Goal: Check status: Check status

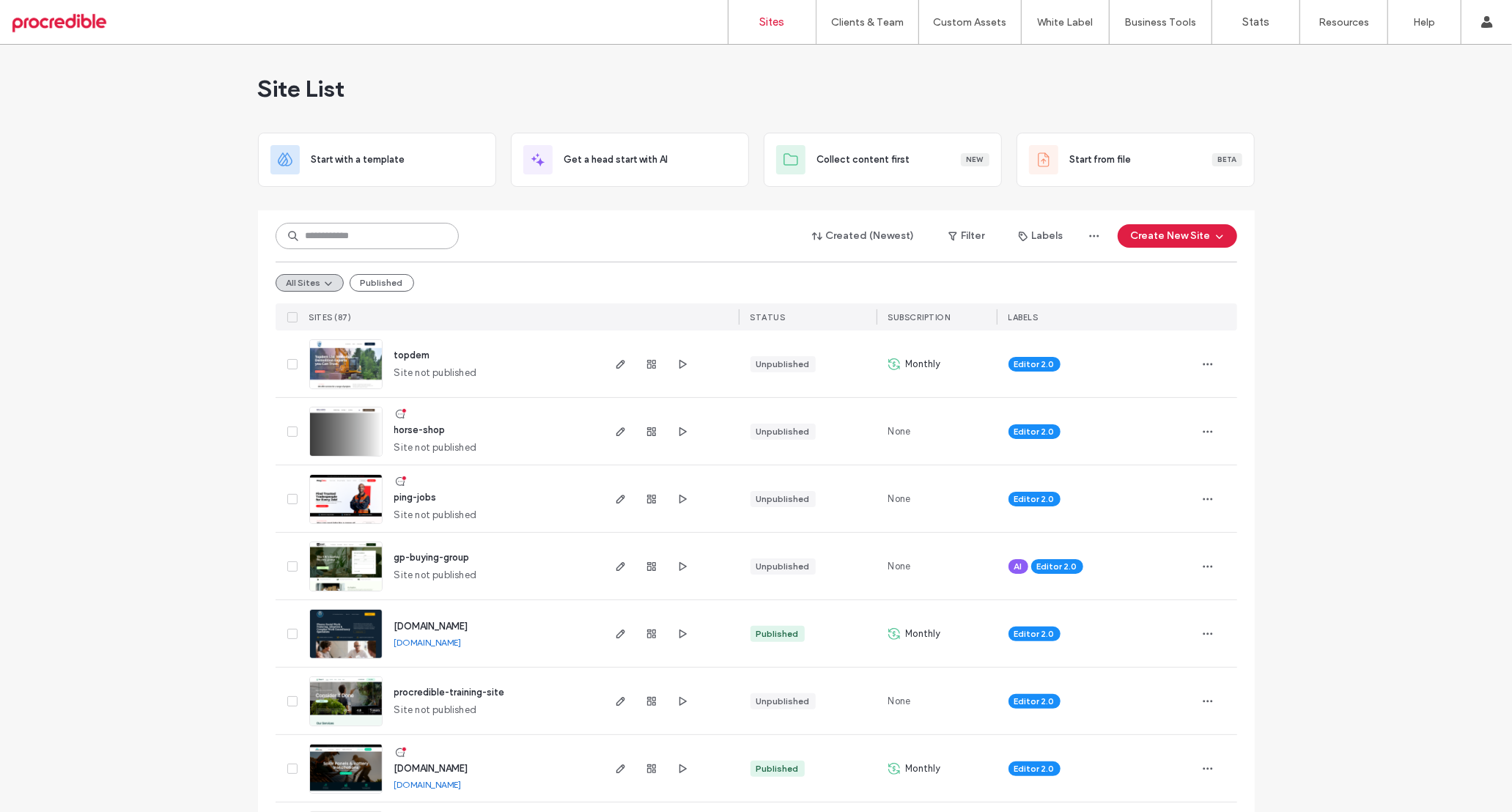
click at [417, 232] on input at bounding box center [367, 236] width 183 height 27
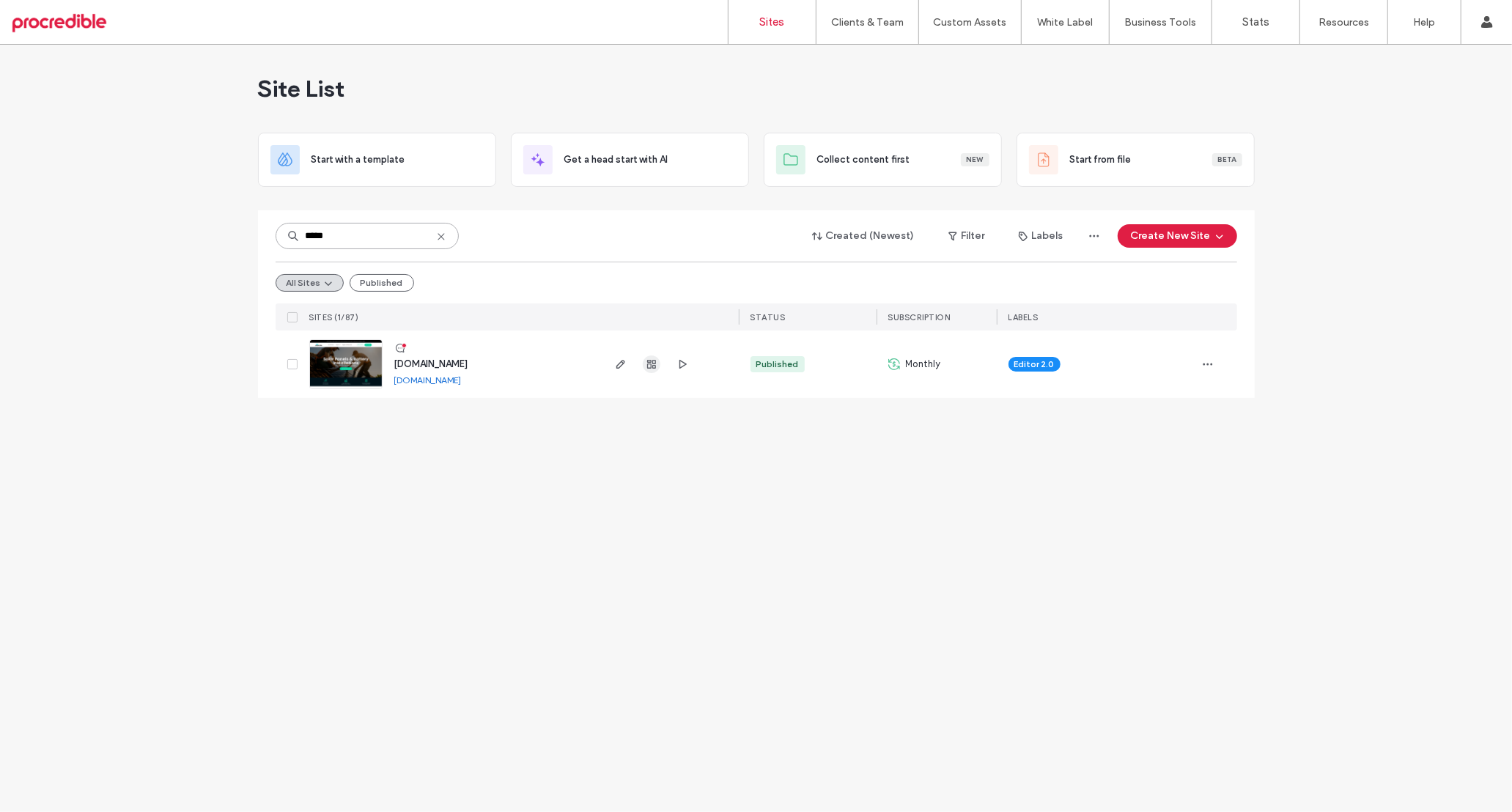
type input "*****"
click at [654, 367] on icon "button" at bounding box center [651, 363] width 12 height 12
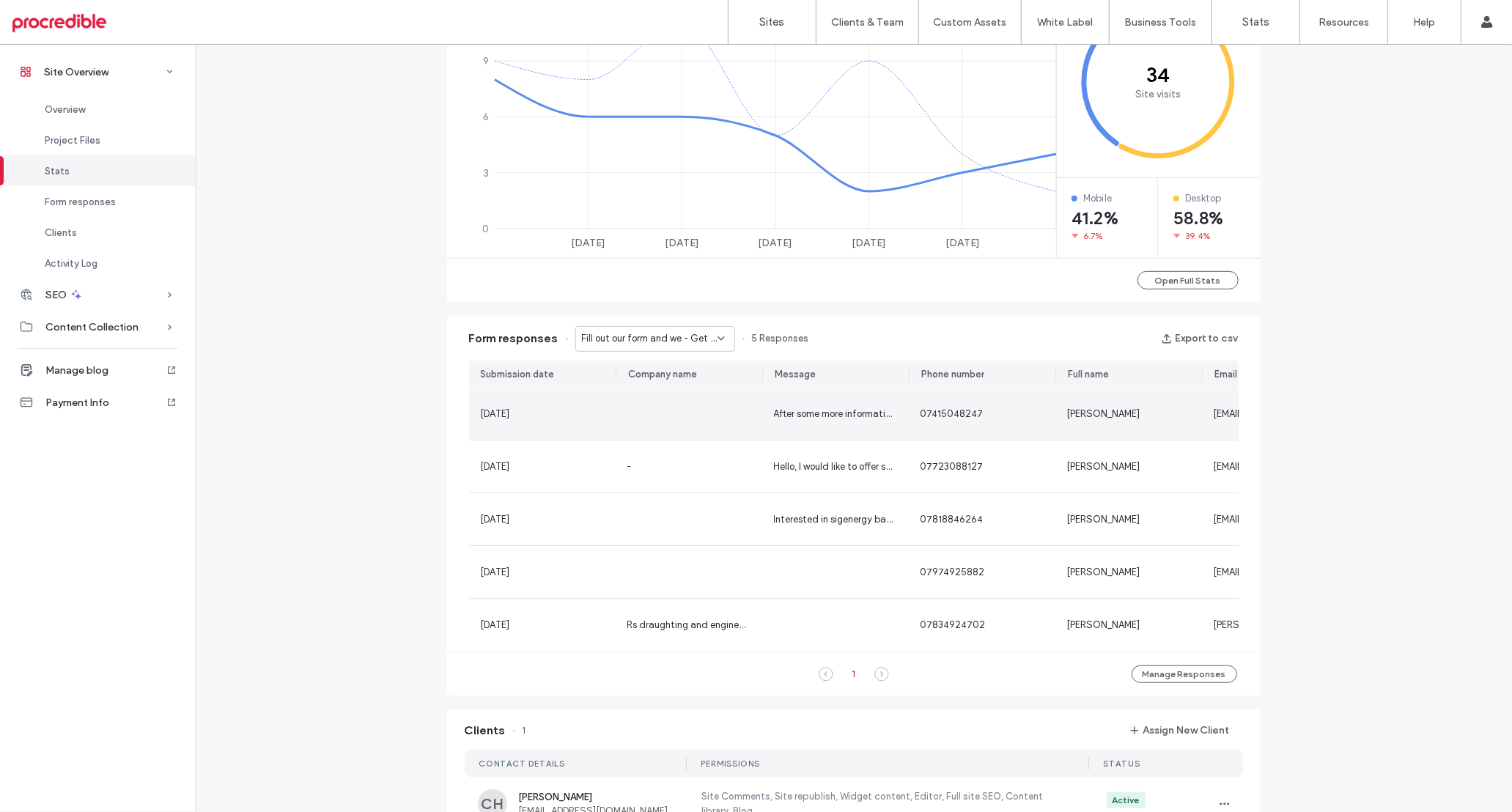
scroll to position [767, 0]
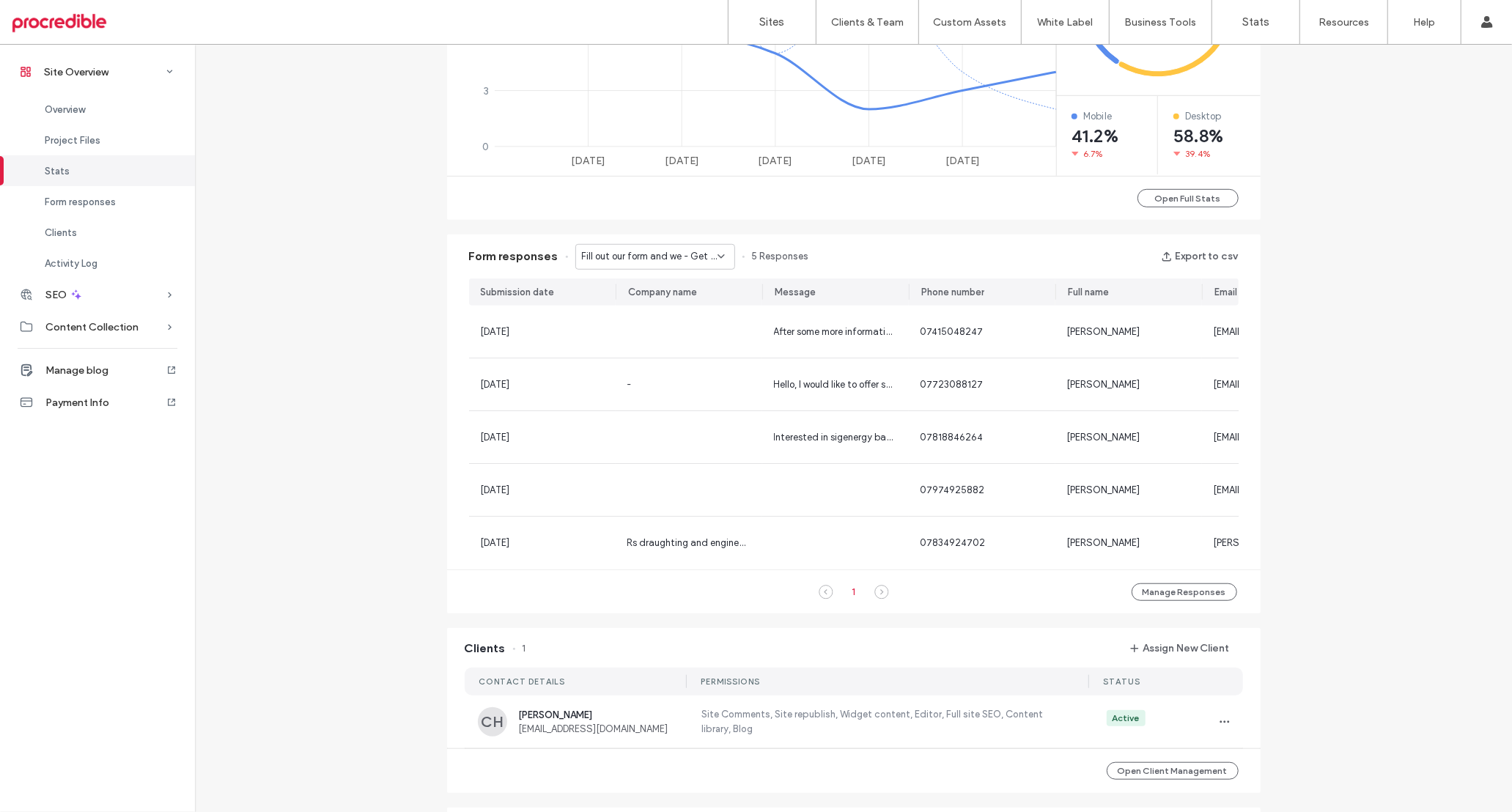
click at [701, 257] on span "Fill out our form and we - Get a quote page" at bounding box center [650, 256] width 136 height 15
click at [667, 328] on span "Contact Us - Contact page" at bounding box center [636, 333] width 123 height 15
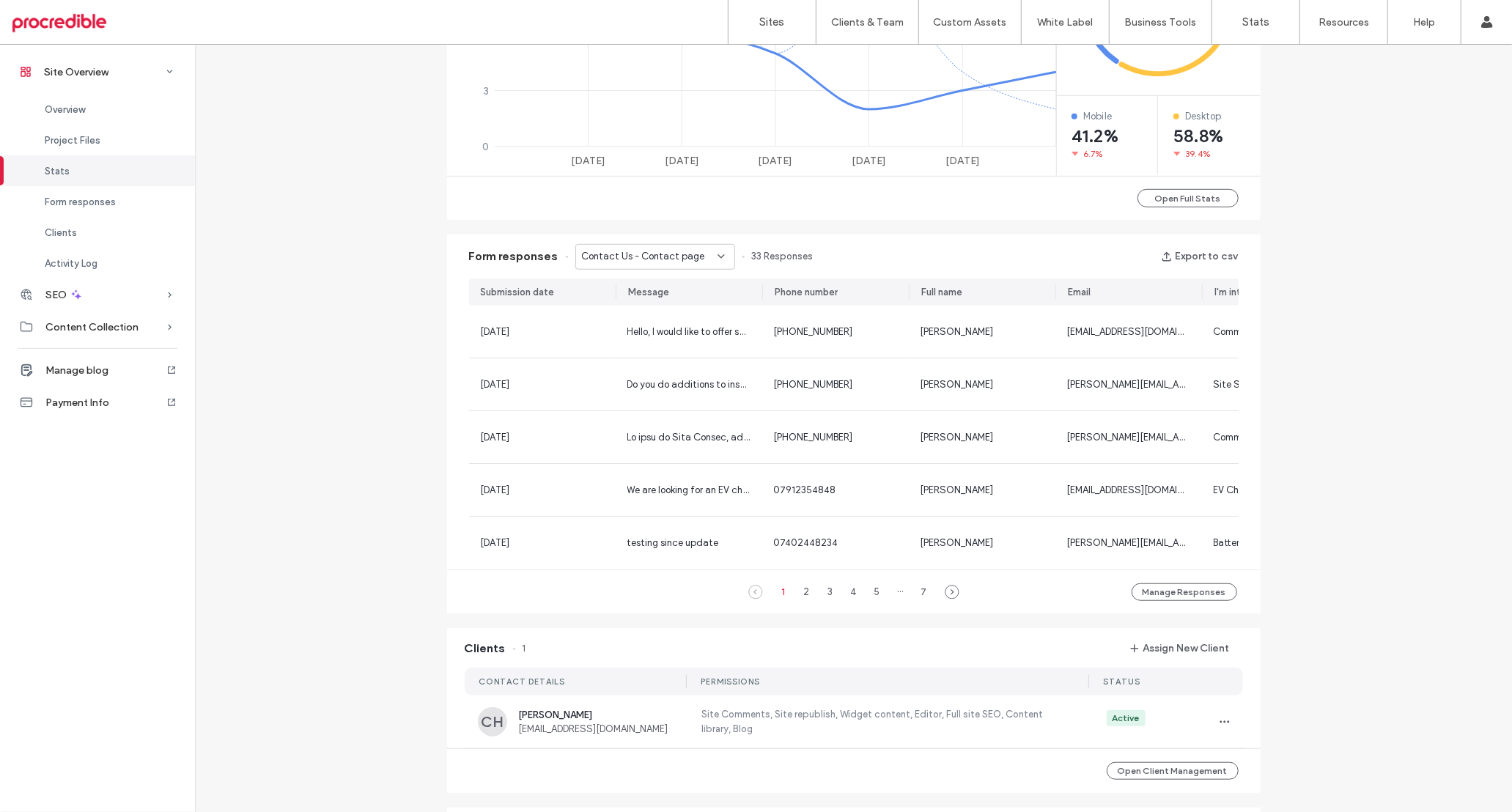
click at [699, 256] on div "Contact Us - Contact page" at bounding box center [650, 256] width 136 height 15
click at [694, 296] on div "Fill out our form and we - Home page" at bounding box center [647, 308] width 158 height 26
click at [691, 261] on span "Fill out our form and we - Home page" at bounding box center [650, 256] width 136 height 15
click at [658, 287] on span "Fill out our form and we - Get a quote page" at bounding box center [644, 282] width 140 height 15
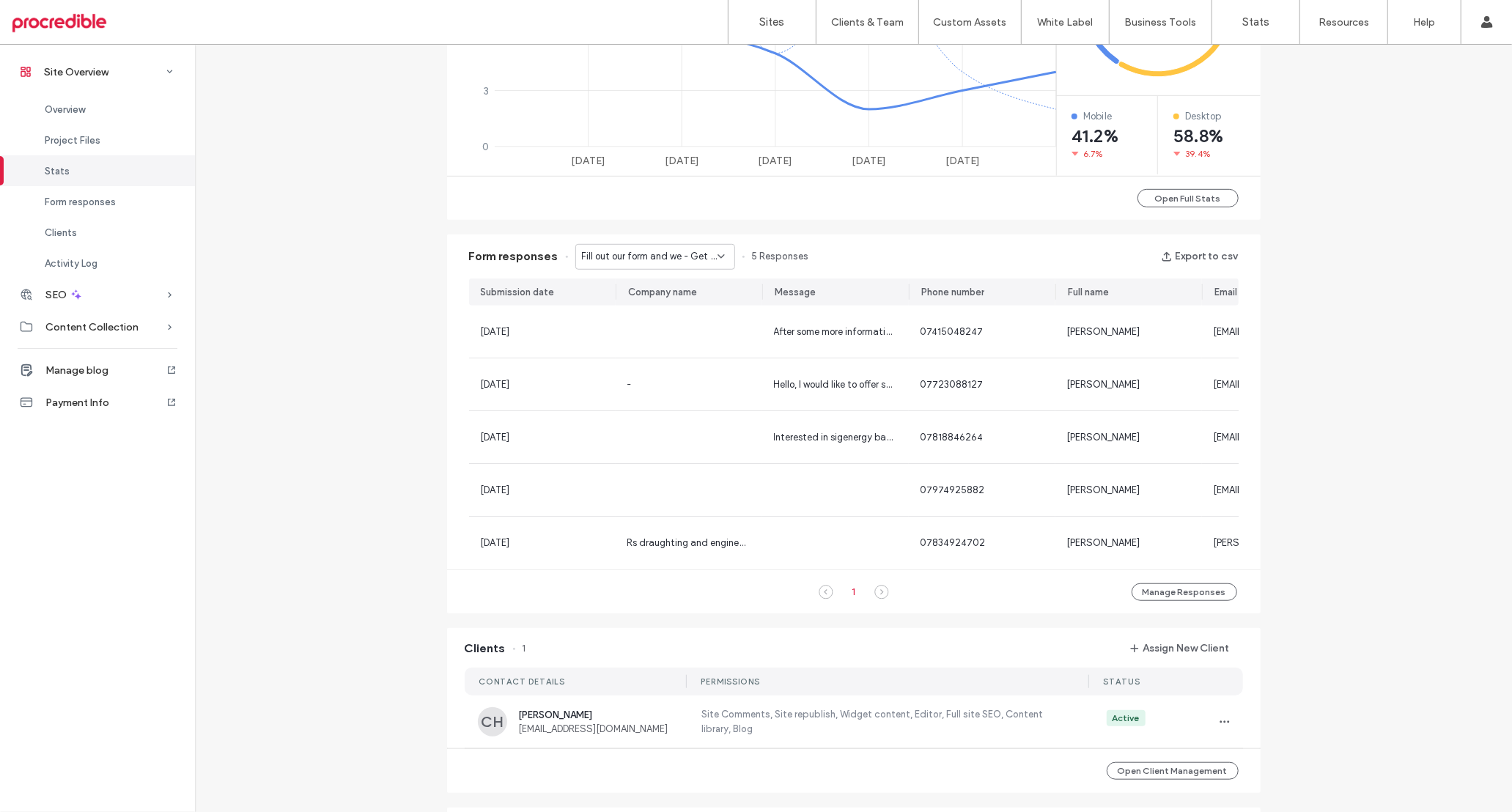
click at [680, 249] on span "Fill out our form and we - Get a quote page" at bounding box center [650, 256] width 136 height 15
click at [644, 334] on span "Contact Us - Contact page" at bounding box center [636, 333] width 123 height 15
